Goal: Task Accomplishment & Management: Use online tool/utility

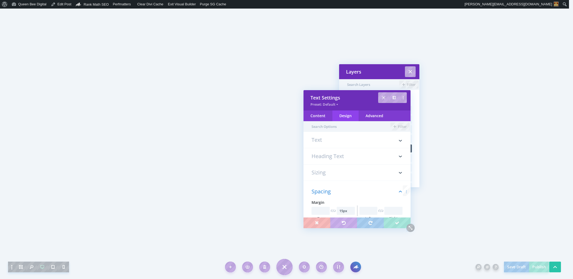
scroll to position [102, 0]
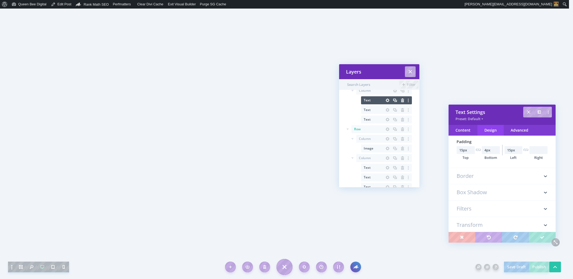
drag, startPoint x: 372, startPoint y: 101, endPoint x: 518, endPoint y: 115, distance: 146.3
click at [518, 115] on div "Text Settings" at bounding box center [502, 112] width 93 height 6
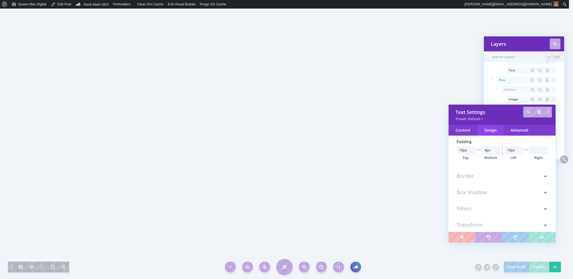
drag, startPoint x: 407, startPoint y: 73, endPoint x: 529, endPoint y: 45, distance: 126.0
click at [530, 45] on div "Layers" at bounding box center [524, 44] width 66 height 6
click at [521, 47] on div "Layers" at bounding box center [524, 43] width 80 height 15
click at [521, 43] on div "Layers" at bounding box center [524, 44] width 66 height 6
drag, startPoint x: 521, startPoint y: 43, endPoint x: 511, endPoint y: 64, distance: 22.8
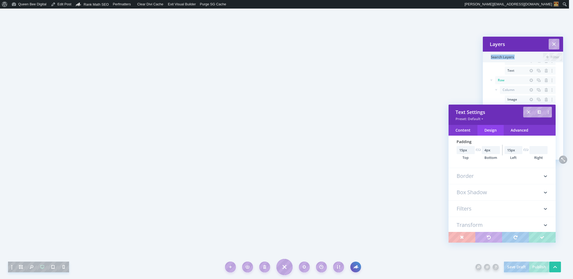
click at [519, 43] on div "Layers" at bounding box center [523, 44] width 66 height 6
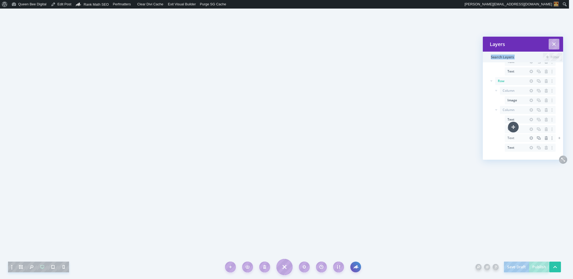
scroll to position [60, 0]
drag, startPoint x: 519, startPoint y: 138, endPoint x: 525, endPoint y: 85, distance: 53.8
drag, startPoint x: 518, startPoint y: 148, endPoint x: 526, endPoint y: 93, distance: 55.3
click at [545, 124] on icon "button" at bounding box center [546, 123] width 7 height 7
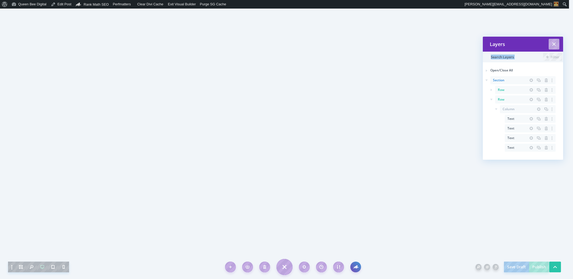
scroll to position [2, 0]
click at [185, 5] on link "Exit Visual Builder" at bounding box center [182, 4] width 32 height 9
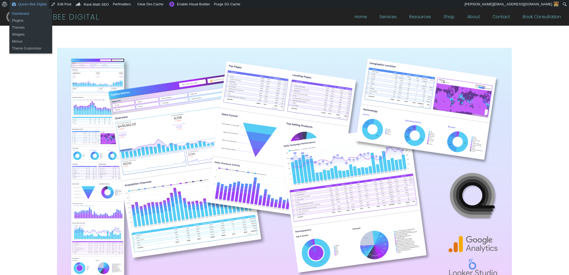
click at [24, 13] on link "Dashboard" at bounding box center [30, 13] width 43 height 7
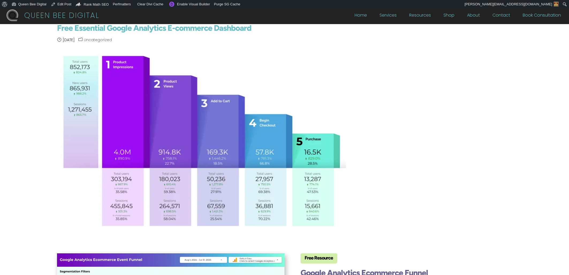
scroll to position [3, 0]
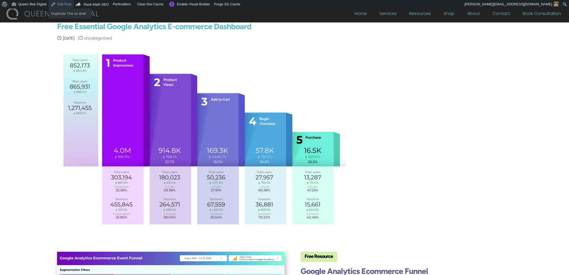
click at [60, 3] on link "Edit Post" at bounding box center [61, 4] width 25 height 9
